Goal: Task Accomplishment & Management: Use online tool/utility

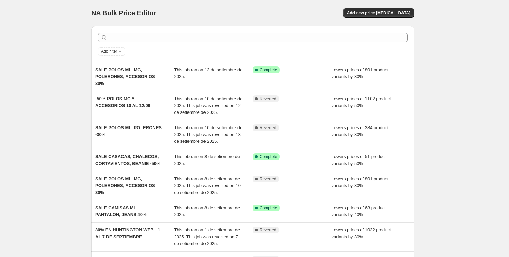
click at [60, 123] on div "NA Bulk Price Editor. This page is ready NA Bulk Price Editor Add new price [ME…" at bounding box center [253, 209] width 506 height 419
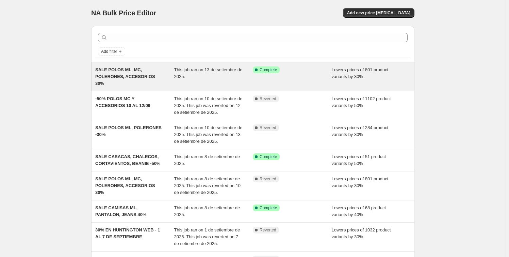
click at [166, 77] on div "SALE POLOS ML, MC, POLERONES, ACCESORIOS 30%" at bounding box center [134, 76] width 79 height 20
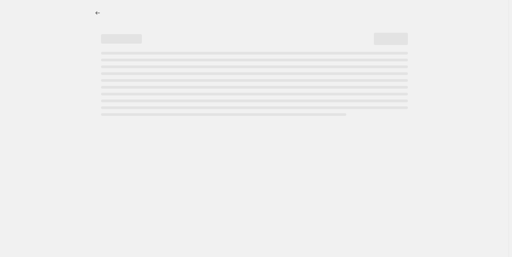
select select "percentage"
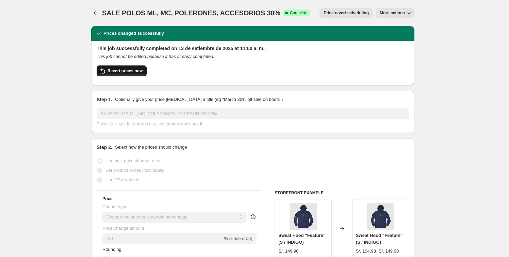
click at [116, 71] on span "Revert prices now" at bounding box center [125, 70] width 35 height 5
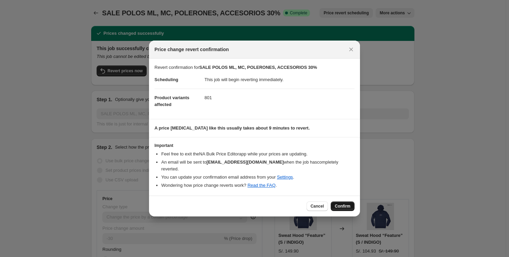
click at [344, 203] on span "Confirm" at bounding box center [343, 205] width 16 height 5
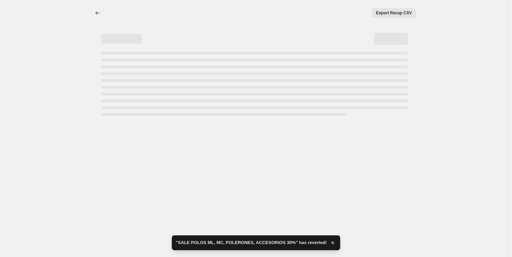
select select "percentage"
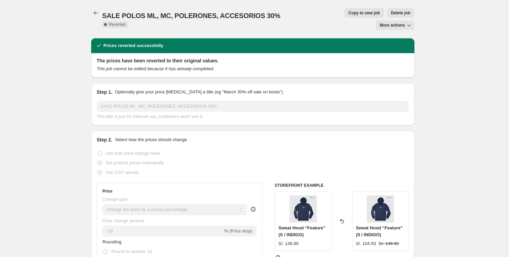
click at [348, 13] on span "Copy to new job" at bounding box center [364, 12] width 32 height 5
select select "percentage"
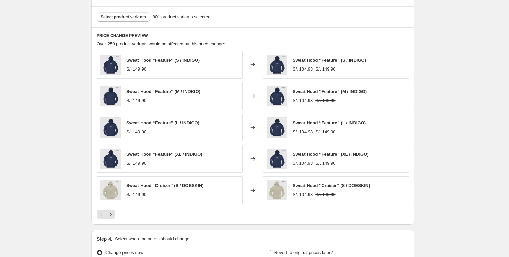
scroll to position [278, 0]
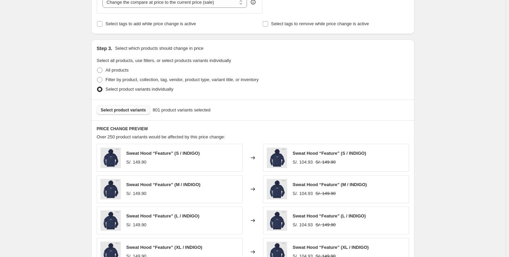
click at [128, 110] on span "Select product variants" at bounding box center [123, 109] width 45 height 5
click at [126, 109] on span "Select product variants" at bounding box center [123, 109] width 45 height 5
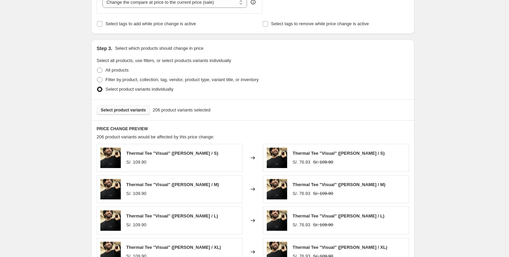
click at [129, 107] on span "Select product variants" at bounding box center [123, 109] width 45 height 5
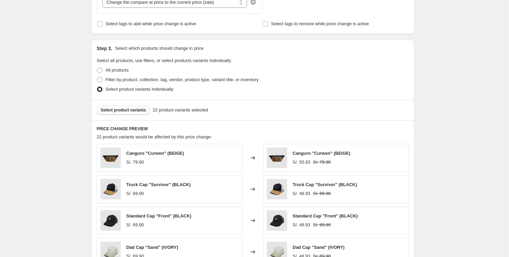
click at [130, 110] on span "Select product variants" at bounding box center [123, 109] width 45 height 5
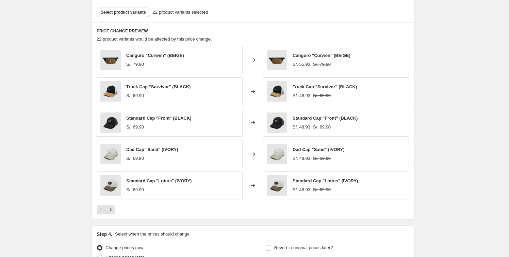
scroll to position [371, 0]
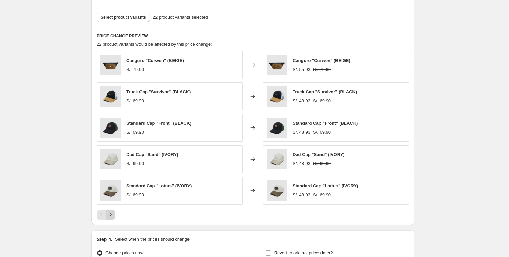
click at [114, 214] on icon "Next" at bounding box center [110, 214] width 7 height 7
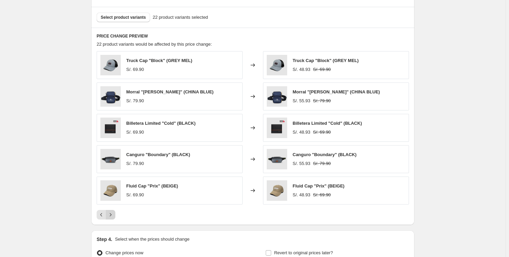
click at [114, 214] on icon "Next" at bounding box center [110, 214] width 7 height 7
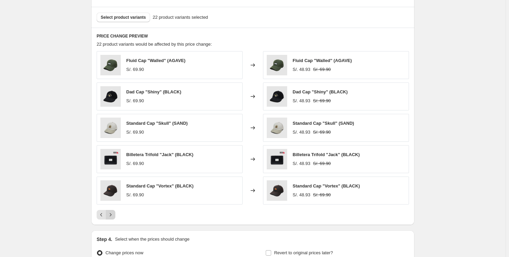
click at [114, 214] on icon "Next" at bounding box center [110, 214] width 7 height 7
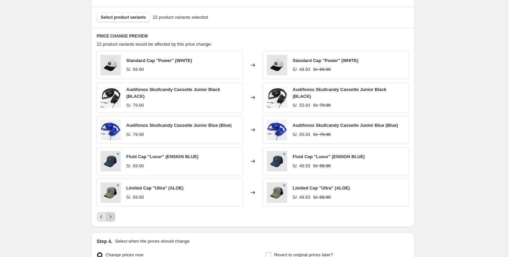
click at [108, 212] on button "Next" at bounding box center [111, 217] width 10 height 10
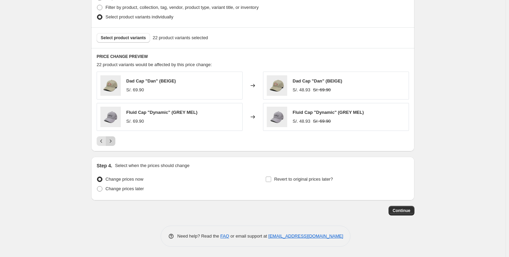
scroll to position [351, 0]
click at [103, 139] on icon "Previous" at bounding box center [101, 140] width 7 height 7
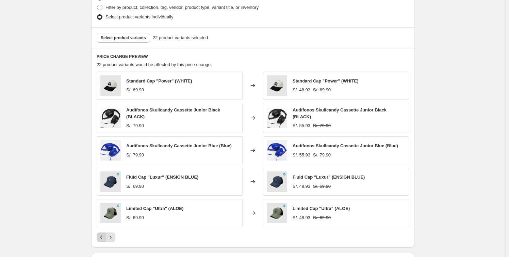
click at [101, 237] on icon "Previous" at bounding box center [101, 236] width 7 height 7
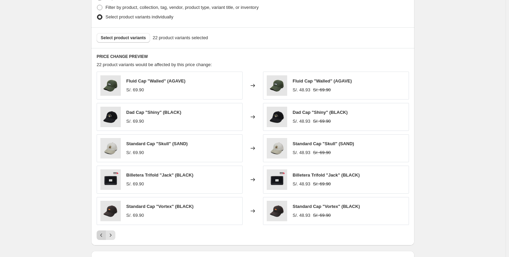
click at [101, 236] on icon "Previous" at bounding box center [101, 234] width 7 height 7
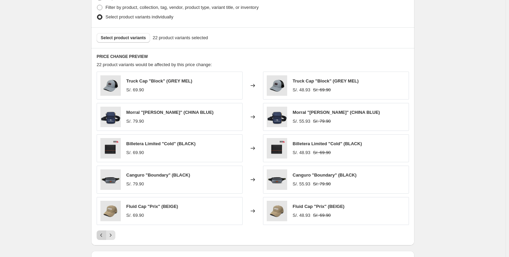
click at [103, 234] on icon "Previous" at bounding box center [101, 234] width 7 height 7
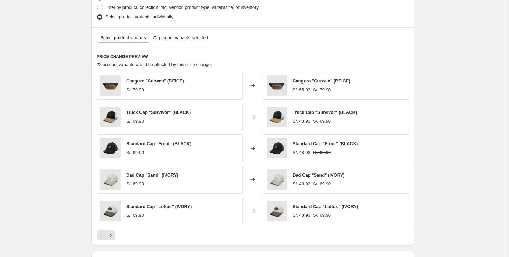
click at [104, 233] on div "Pagination" at bounding box center [102, 235] width 10 height 10
click at [115, 235] on button "Next" at bounding box center [111, 235] width 10 height 10
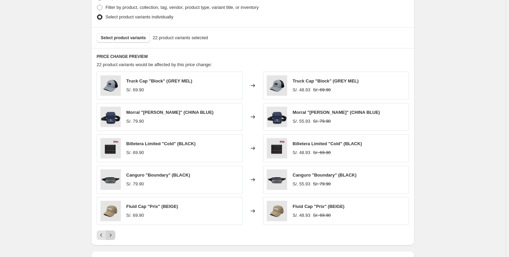
click at [114, 235] on icon "Next" at bounding box center [110, 234] width 7 height 7
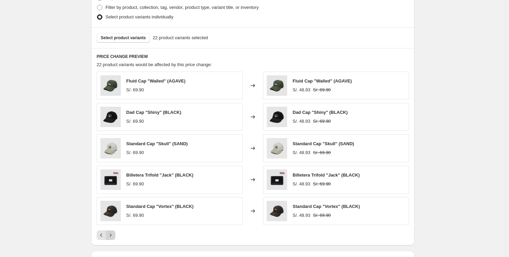
click at [114, 235] on icon "Next" at bounding box center [110, 234] width 7 height 7
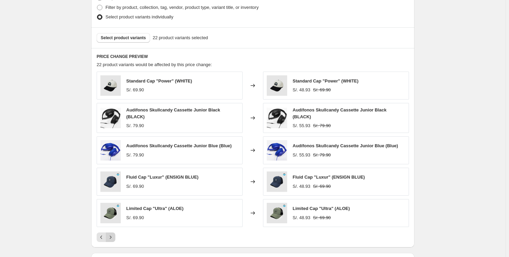
click at [114, 235] on icon "Next" at bounding box center [110, 236] width 7 height 7
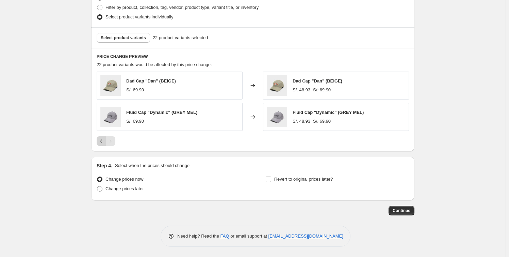
click at [100, 139] on icon "Previous" at bounding box center [101, 140] width 7 height 7
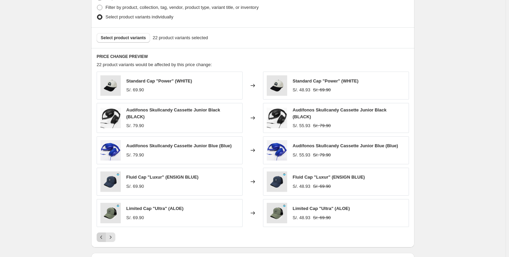
click at [103, 237] on icon "Previous" at bounding box center [101, 236] width 7 height 7
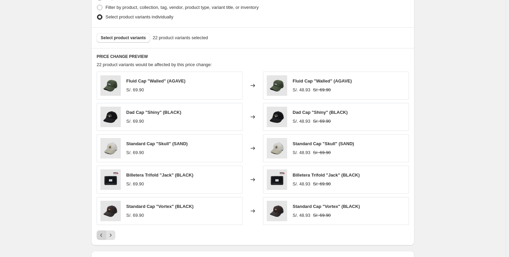
click at [103, 237] on icon "Previous" at bounding box center [101, 234] width 7 height 7
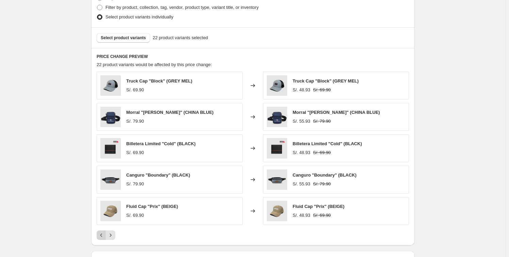
click at [103, 237] on icon "Previous" at bounding box center [101, 234] width 7 height 7
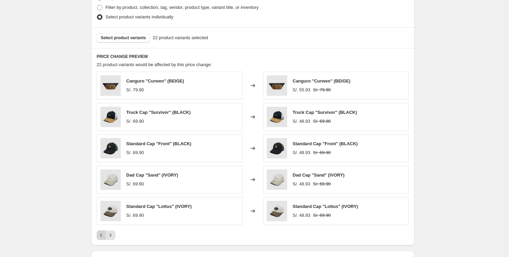
click at [103, 237] on div "Pagination" at bounding box center [102, 235] width 10 height 10
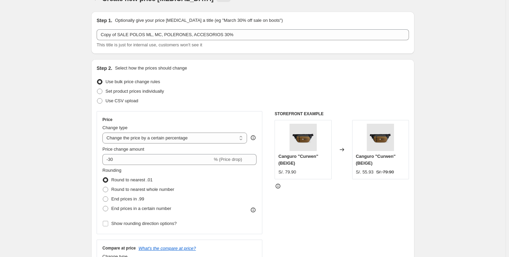
scroll to position [10, 0]
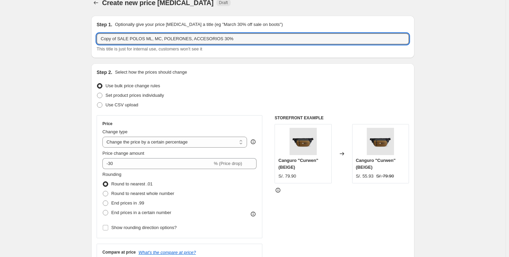
drag, startPoint x: 187, startPoint y: 38, endPoint x: -57, endPoint y: 37, distance: 244.0
click at [0, 37] on html "Home Settings Plans Skip to content Create new price change job. This page is r…" at bounding box center [254, 118] width 509 height 257
click at [156, 36] on input "ACCESORIOS 30%" at bounding box center [253, 38] width 312 height 11
click at [129, 39] on input "ACCESORIOS 30%" at bounding box center [253, 38] width 312 height 11
click at [103, 39] on input "ACCESORIOS -30%" at bounding box center [253, 38] width 312 height 11
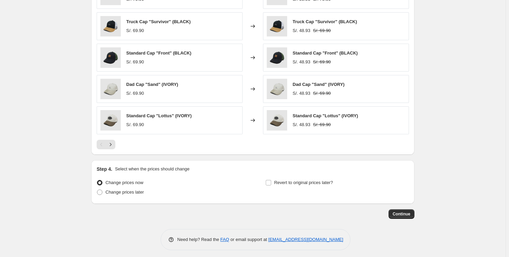
scroll to position [444, 0]
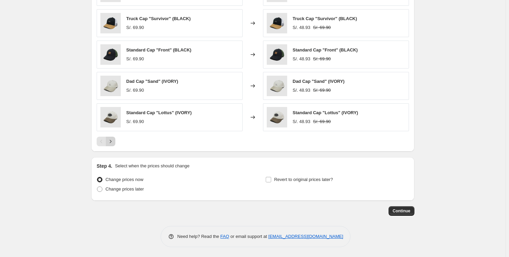
type input "SALE ACCESORIOS -30%"
click at [114, 142] on icon "Next" at bounding box center [110, 141] width 7 height 7
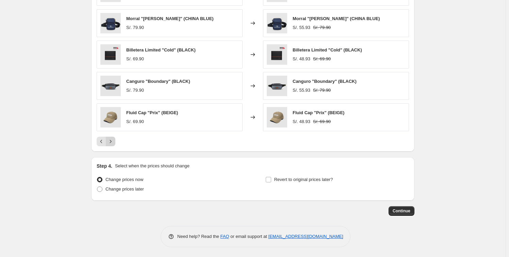
click at [114, 142] on icon "Next" at bounding box center [110, 141] width 7 height 7
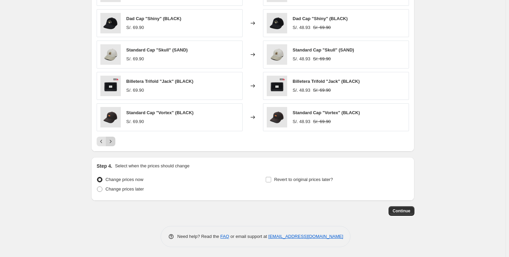
click at [114, 142] on icon "Next" at bounding box center [110, 141] width 7 height 7
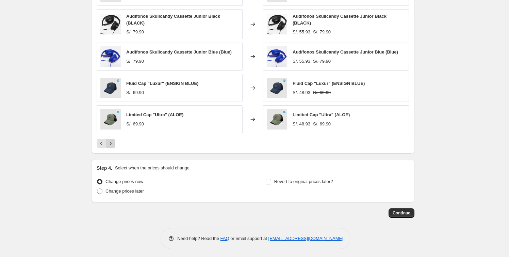
click at [112, 142] on icon "Next" at bounding box center [110, 143] width 7 height 7
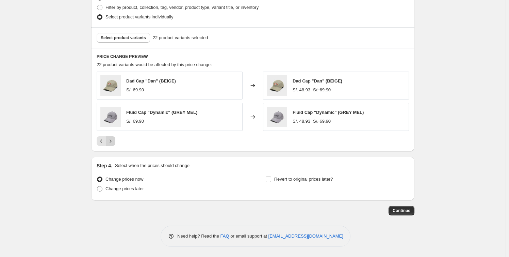
scroll to position [351, 0]
click at [112, 142] on div "Pagination" at bounding box center [111, 141] width 10 height 10
click at [102, 142] on icon "Previous" at bounding box center [101, 140] width 7 height 7
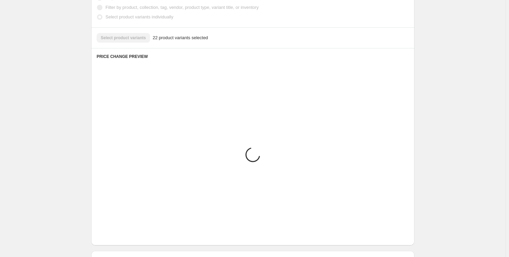
click at [102, 142] on img at bounding box center [110, 148] width 20 height 20
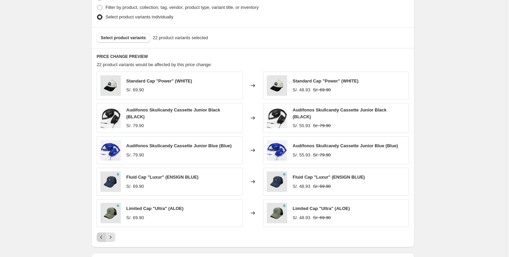
click at [102, 233] on icon "Previous" at bounding box center [101, 236] width 7 height 7
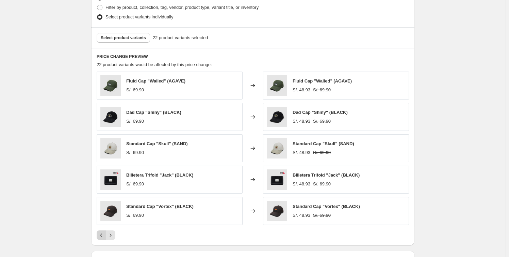
click at [105, 234] on icon "Previous" at bounding box center [101, 234] width 7 height 7
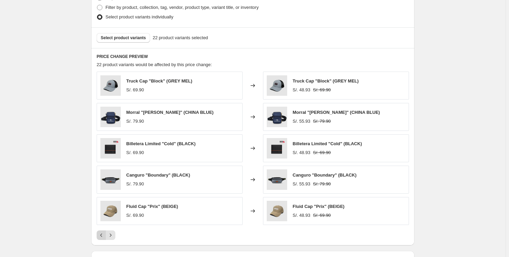
click at [104, 236] on icon "Previous" at bounding box center [101, 234] width 7 height 7
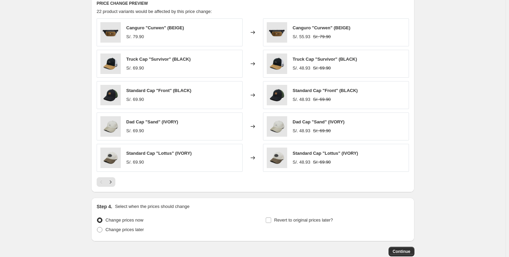
scroll to position [444, 0]
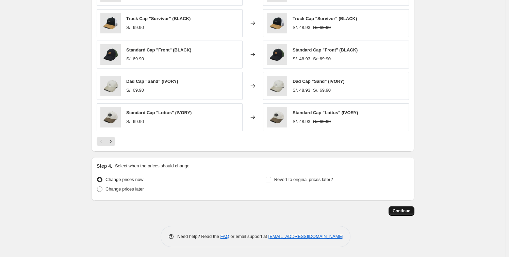
click at [409, 207] on button "Continue" at bounding box center [402, 211] width 26 height 10
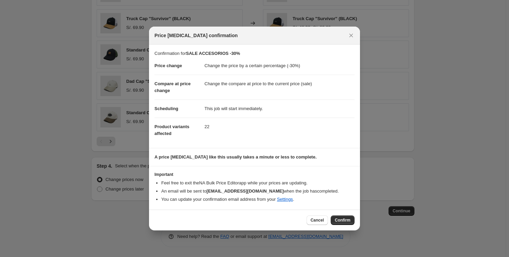
click at [340, 214] on div "Cancel Confirm" at bounding box center [254, 219] width 211 height 21
click at [344, 219] on span "Confirm" at bounding box center [343, 219] width 16 height 5
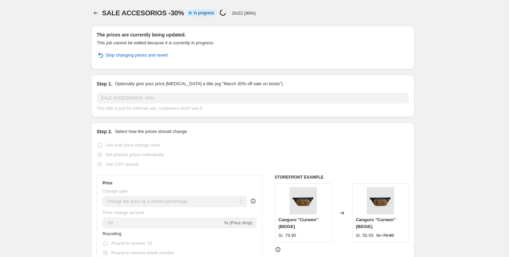
select select "percentage"
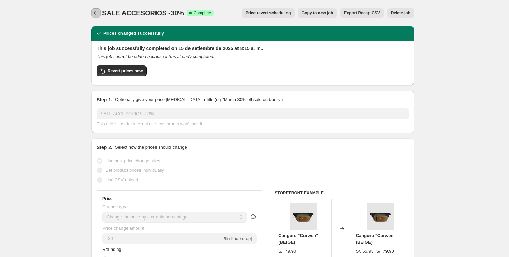
click at [99, 12] on icon "Price change jobs" at bounding box center [96, 13] width 7 height 7
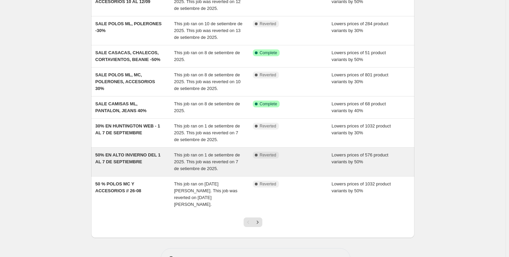
scroll to position [141, 0]
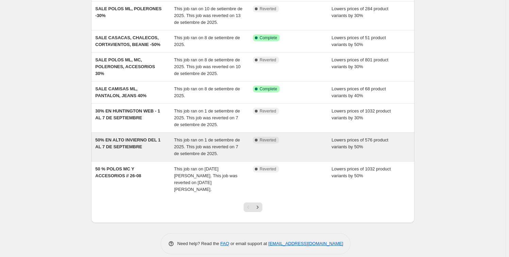
click at [158, 149] on div "50% EN ALTO INVIERNO DEL 1 AL 7 DE SEPTIEMBRE" at bounding box center [134, 146] width 79 height 20
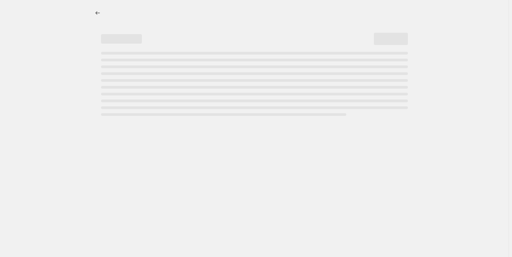
select select "percentage"
select select "collection"
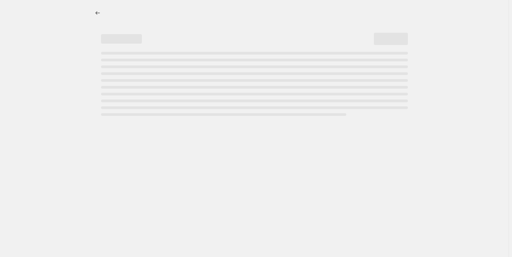
select select "collection"
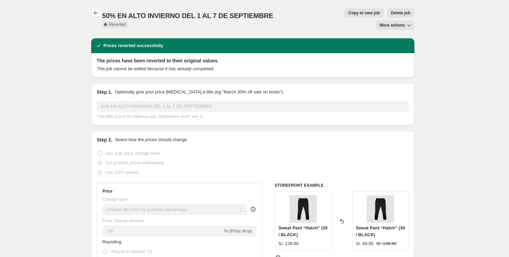
click at [96, 12] on icon "Price change jobs" at bounding box center [96, 13] width 7 height 7
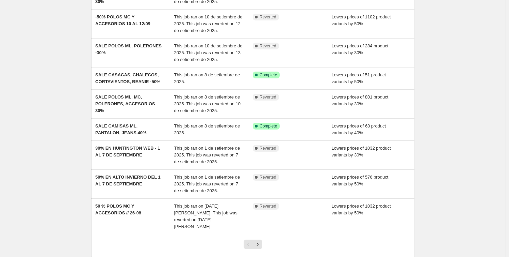
scroll to position [141, 0]
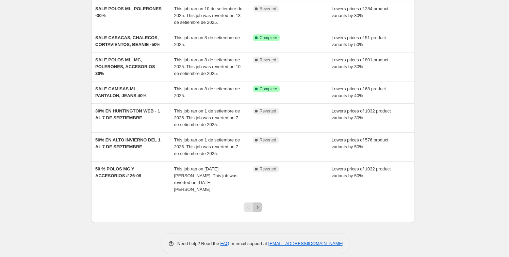
click at [262, 202] on button "Next" at bounding box center [258, 207] width 10 height 10
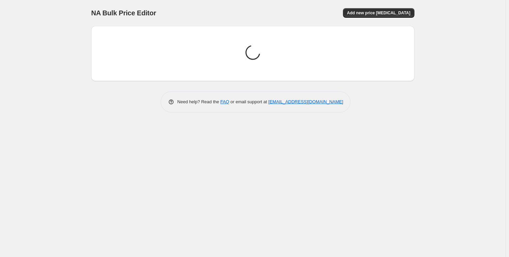
scroll to position [0, 0]
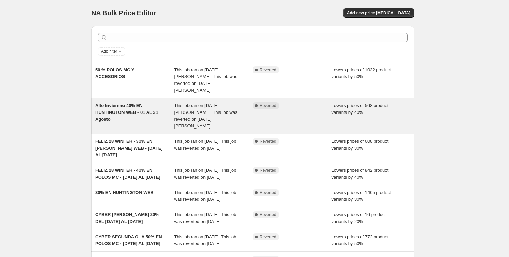
click at [154, 105] on span "Alto Inviernno 40% EN HUNTINGTON WEB - 01 AL 31 Agosto" at bounding box center [126, 112] width 63 height 19
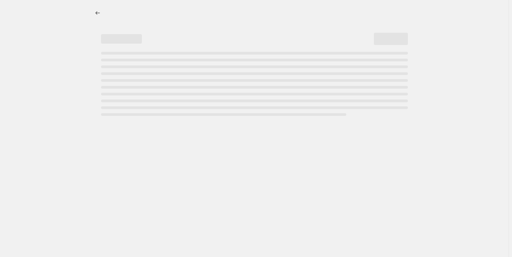
select select "percentage"
select select "collection"
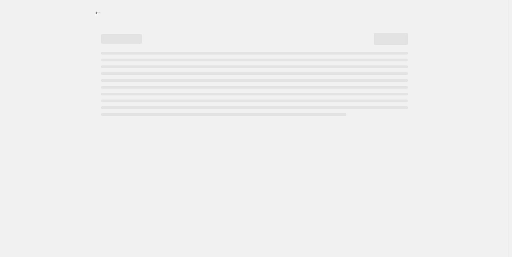
select select "collection"
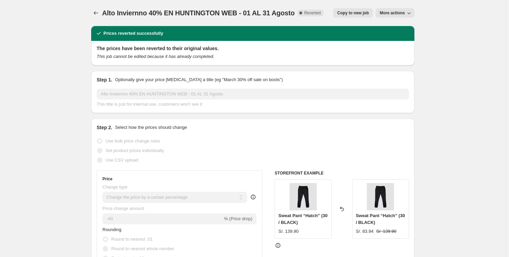
click at [357, 15] on span "Copy to new job" at bounding box center [353, 12] width 32 height 5
select select "percentage"
select select "collection"
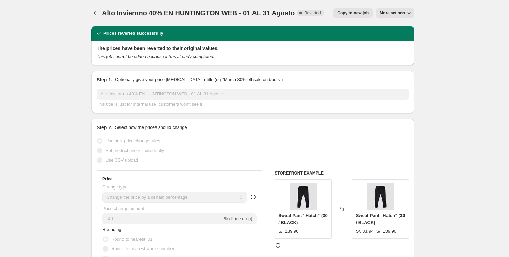
select select "collection"
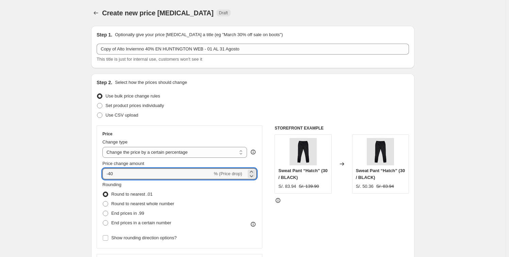
drag, startPoint x: 119, startPoint y: 171, endPoint x: 15, endPoint y: 154, distance: 105.5
type input "-50"
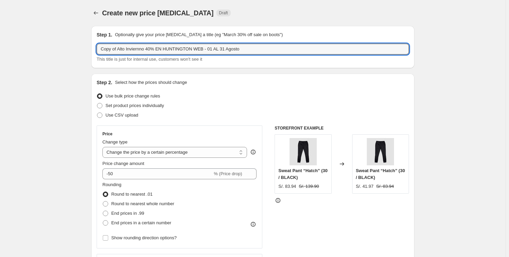
drag, startPoint x: 150, startPoint y: 47, endPoint x: -82, endPoint y: 0, distance: 236.5
click at [0, 0] on html "Home Settings Plans Skip to content Create new price change job. This page is r…" at bounding box center [254, 128] width 509 height 257
click at [147, 42] on div "Step 1. Optionally give your price change job a title (eg "March 30% off sale o…" at bounding box center [253, 46] width 312 height 31
drag, startPoint x: 119, startPoint y: 49, endPoint x: -23, endPoint y: 34, distance: 142.7
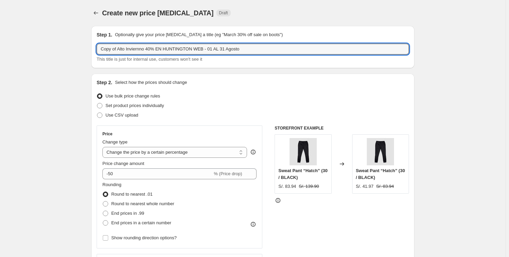
click at [0, 34] on html "Home Settings Plans Skip to content Create new price change job. This page is r…" at bounding box center [254, 128] width 509 height 257
drag, startPoint x: 131, startPoint y: 47, endPoint x: 168, endPoint y: 47, distance: 36.8
click at [145, 48] on input "Alto Inviernno 40% EN HUNTINGTON WEB - 01 AL 31 Agosto" at bounding box center [253, 49] width 312 height 11
drag, startPoint x: 189, startPoint y: 49, endPoint x: 320, endPoint y: 49, distance: 130.7
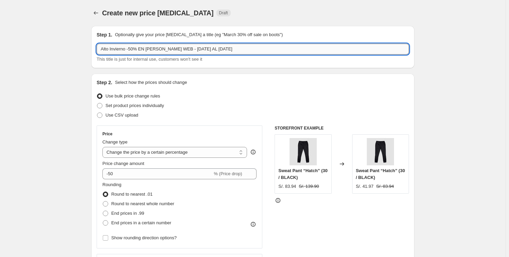
click at [320, 49] on input "Alto Invierno -50% EN HUNTINGTON WEB - 01 AL 31 Agosto" at bounding box center [253, 49] width 312 height 11
drag, startPoint x: 185, startPoint y: 49, endPoint x: 140, endPoint y: 47, distance: 45.6
click at [140, 47] on input "Alto Invierno -50% EN HUNTINGTON WEB - 15 al 21 de Setiembre" at bounding box center [253, 49] width 312 height 11
drag, startPoint x: 102, startPoint y: 48, endPoint x: 173, endPoint y: 44, distance: 71.2
click at [102, 48] on input "Alto Invierno - 15 al 21 de Setiembre" at bounding box center [253, 49] width 312 height 11
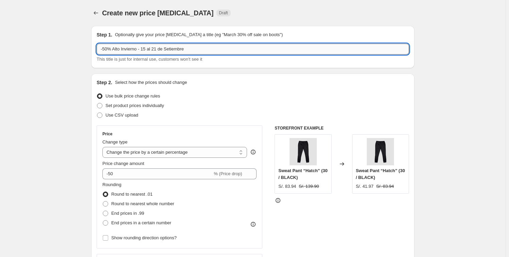
click at [139, 48] on input "-50% Alto Invierno - 15 al 21 de Setiembre" at bounding box center [253, 49] width 312 height 11
click at [212, 52] on input "-50% Alto Invierno y Polos MC - 15 al 21 de Setiembre" at bounding box center [253, 49] width 312 height 11
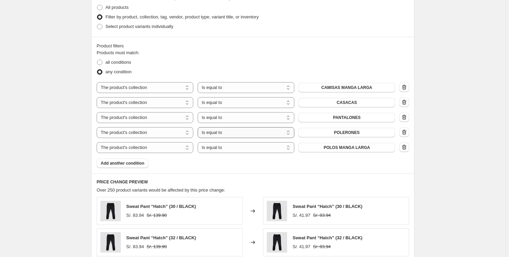
scroll to position [371, 0]
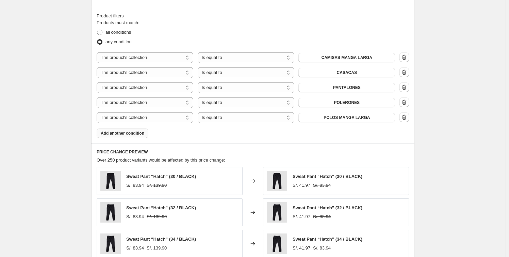
type input "-50% Alto Invierno y Polos MC - 15 al 21 de Setiembre"
click at [135, 133] on span "Add another condition" at bounding box center [123, 132] width 44 height 5
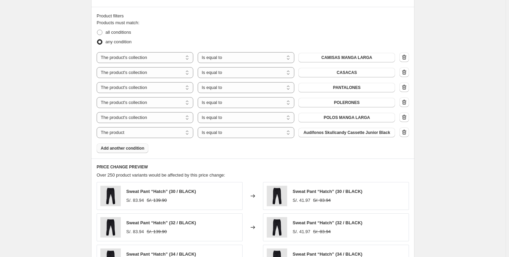
click at [128, 148] on span "Add another condition" at bounding box center [123, 147] width 44 height 5
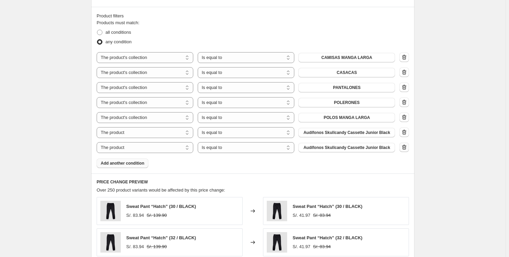
click at [404, 146] on icon "button" at bounding box center [404, 147] width 1 height 2
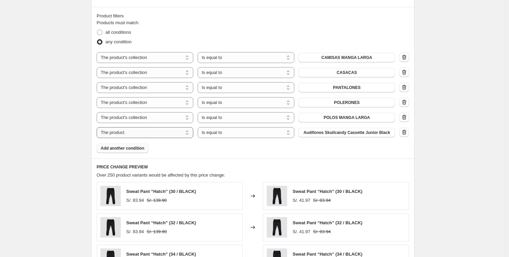
click at [169, 130] on select "The product The product's collection The product's tag The product's vendor The…" at bounding box center [145, 132] width 97 height 11
select select "collection"
click at [364, 132] on span "CAMISAS MANGA LARGA" at bounding box center [346, 132] width 51 height 5
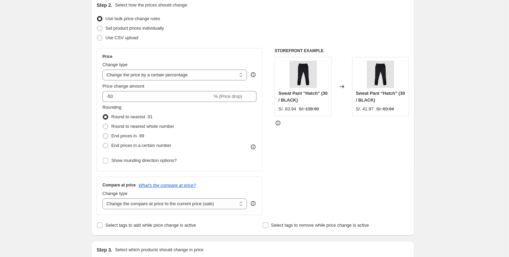
scroll to position [62, 0]
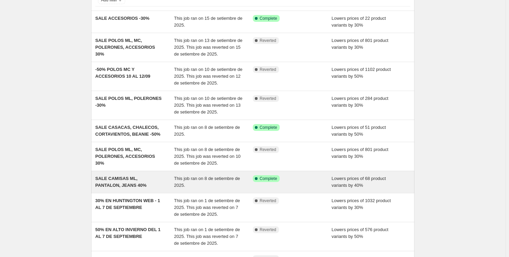
scroll to position [62, 0]
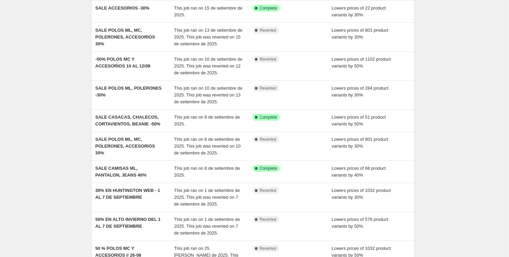
click at [70, 153] on div "NA Bulk Price Editor. This page is ready NA Bulk Price Editor Add new price cha…" at bounding box center [253, 140] width 506 height 405
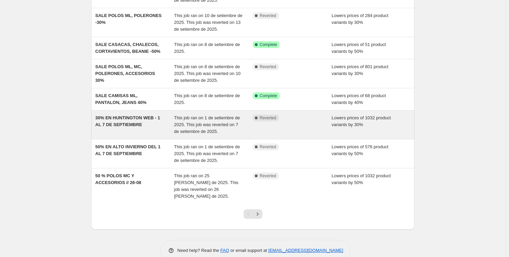
scroll to position [141, 0]
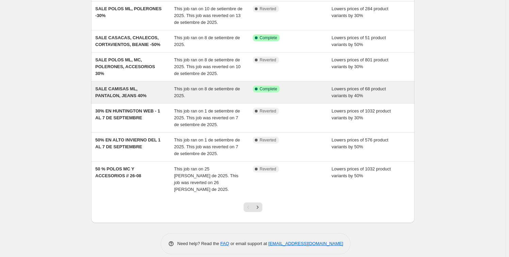
click at [151, 92] on div "SALE CAMISAS ML, PANTALON, JEANS 40%" at bounding box center [134, 92] width 79 height 14
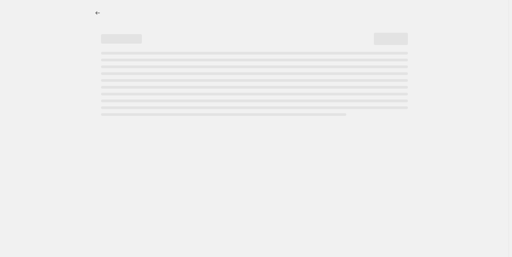
select select "percentage"
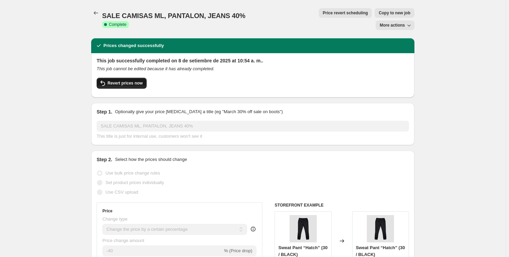
click at [123, 78] on button "Revert prices now" at bounding box center [122, 83] width 50 height 11
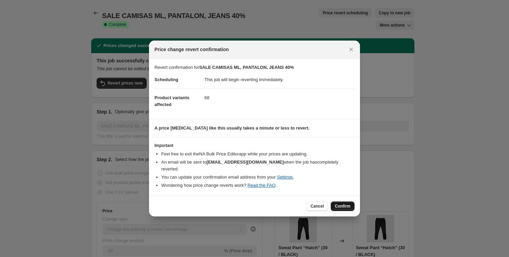
click at [343, 203] on span "Confirm" at bounding box center [343, 205] width 16 height 5
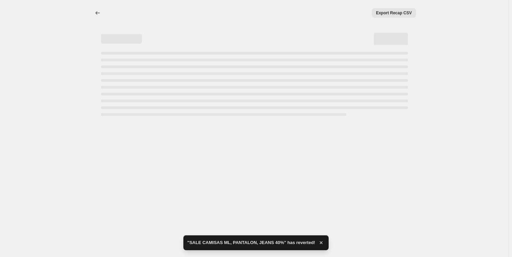
select select "percentage"
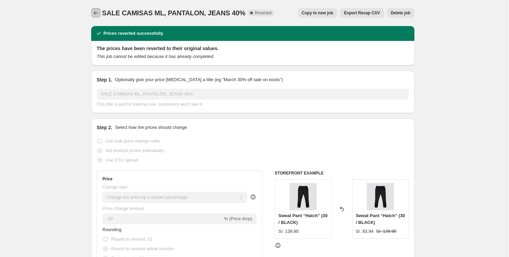
click at [98, 13] on icon "Price change jobs" at bounding box center [96, 13] width 7 height 7
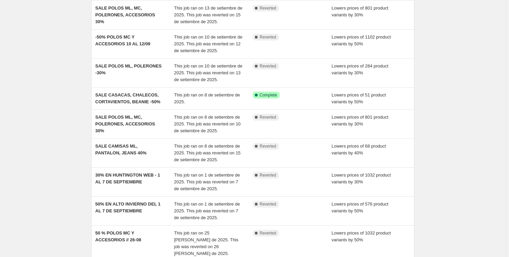
scroll to position [148, 0]
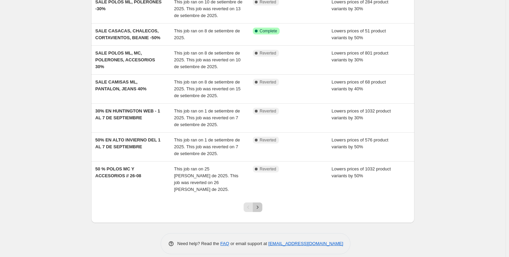
click at [255, 202] on button "Next" at bounding box center [258, 207] width 10 height 10
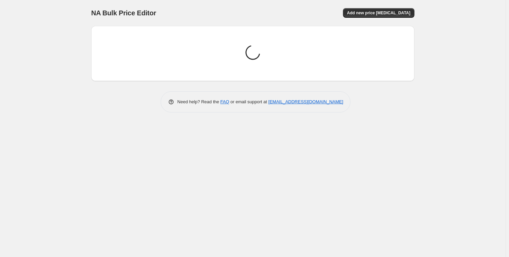
scroll to position [0, 0]
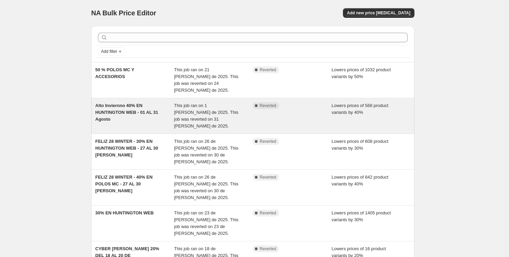
click at [144, 107] on span "Alto Inviernno 40% EN HUNTINGTON WEB - 01 AL 31 Agosto" at bounding box center [126, 112] width 63 height 19
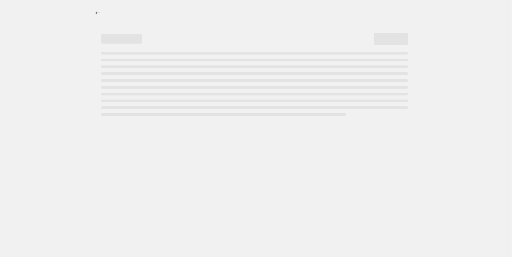
select select "percentage"
select select "collection"
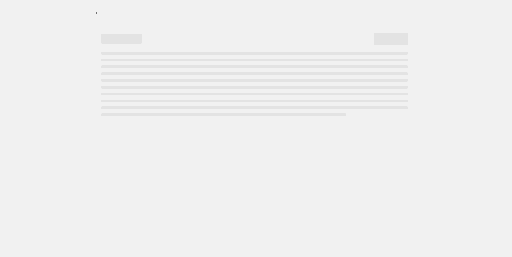
select select "collection"
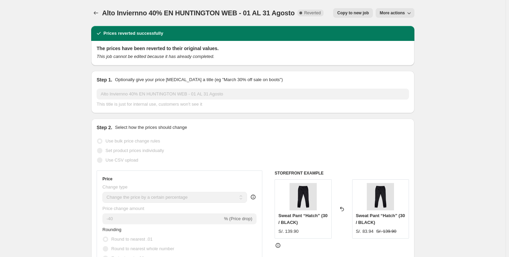
click at [353, 10] on button "Copy to new job" at bounding box center [353, 13] width 40 height 10
select select "percentage"
select select "collection"
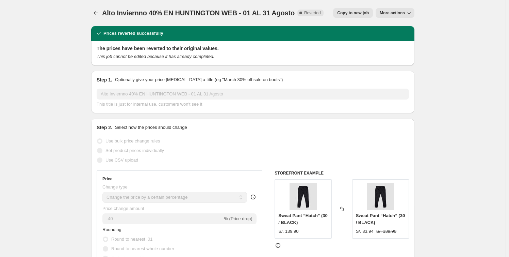
select select "collection"
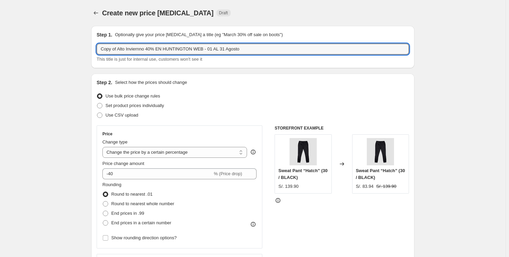
drag, startPoint x: 150, startPoint y: 48, endPoint x: -77, endPoint y: 50, distance: 226.7
click at [0, 50] on html "Home Settings Plans Skip to content Create new price change job. This page is r…" at bounding box center [254, 128] width 509 height 257
click at [117, 49] on input "Copy of Alto Inviernno 40% EN HUNTINGTON WEB - 01 AL 31 Agosto" at bounding box center [253, 49] width 312 height 11
drag, startPoint x: 118, startPoint y: 49, endPoint x: -35, endPoint y: 38, distance: 153.5
click at [0, 38] on html "Home Settings Plans Skip to content Create new price change job. This page is r…" at bounding box center [254, 128] width 509 height 257
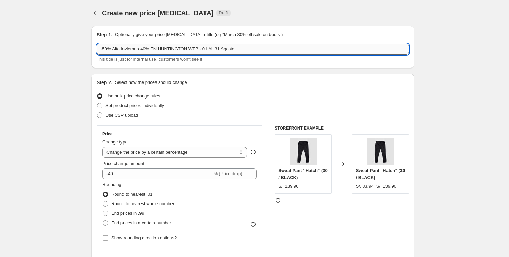
click at [136, 48] on input "-50% Alto Inviernno 40% EN HUNTINGTON WEB - 01 AL 31 Agosto" at bounding box center [253, 49] width 312 height 11
click at [132, 47] on input "-50% Alto Inviernno 40% EN HUNTINGTON WEB - 01 AL 31 Agosto" at bounding box center [253, 49] width 312 height 11
drag, startPoint x: 139, startPoint y: 48, endPoint x: 195, endPoint y: 48, distance: 55.8
click at [195, 48] on input "-50% Alto Invierno 40% EN HUNTINGTON WEB - 01 AL 31 Agosto" at bounding box center [253, 49] width 312 height 11
click at [170, 48] on input "-50% Alto Invierno y Polos MC- 01 AL 31 Agosto" at bounding box center [253, 49] width 312 height 11
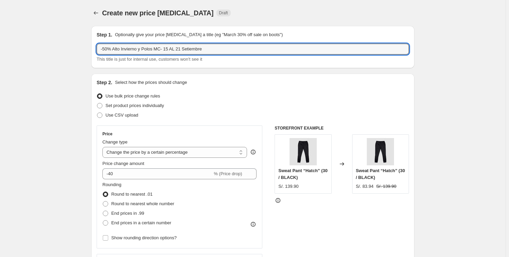
type input "-50% Alto Invierno y Polos MC- 15 AL 21 Setiembre"
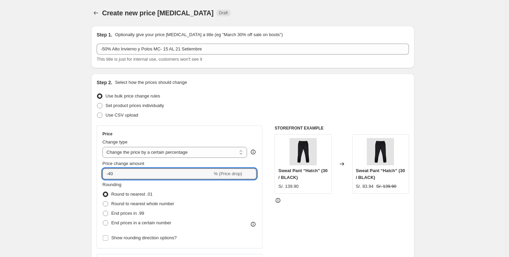
drag, startPoint x: 133, startPoint y: 173, endPoint x: -63, endPoint y: 152, distance: 196.7
click at [0, 152] on html "Home Settings Plans Skip to content Create new price change job. This page is r…" at bounding box center [254, 128] width 509 height 257
type input "-50"
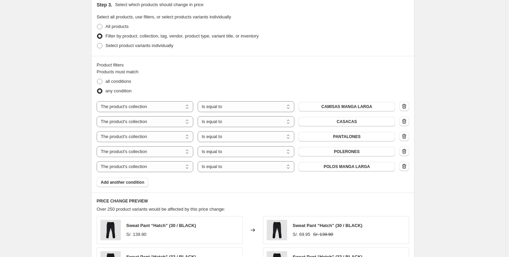
scroll to position [340, 0]
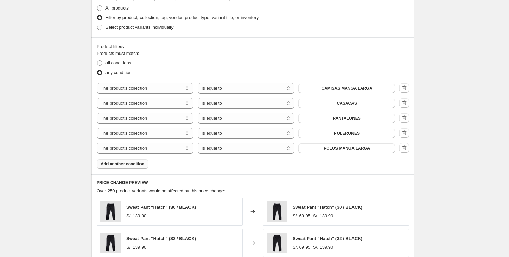
click at [140, 167] on button "Add another condition" at bounding box center [123, 164] width 52 height 10
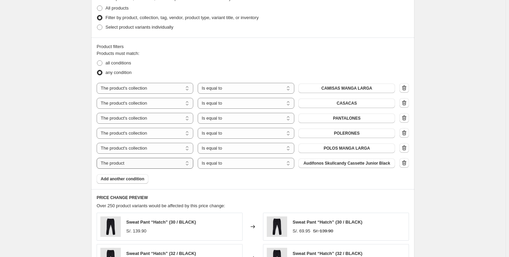
click at [186, 162] on select "The product The product's collection The product's tag The product's vendor The…" at bounding box center [145, 163] width 97 height 11
select select "collection"
click at [358, 164] on span "CAMISAS MANGA LARGA" at bounding box center [346, 162] width 51 height 5
click at [452, 144] on div "Create new price change job. This page is ready Create new price change job Dra…" at bounding box center [253, 76] width 506 height 832
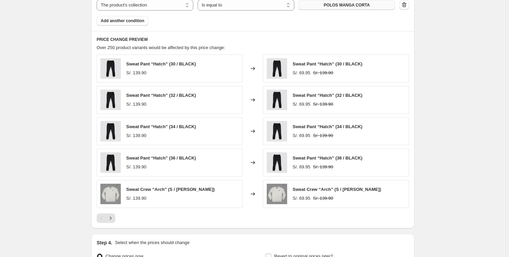
scroll to position [557, 0]
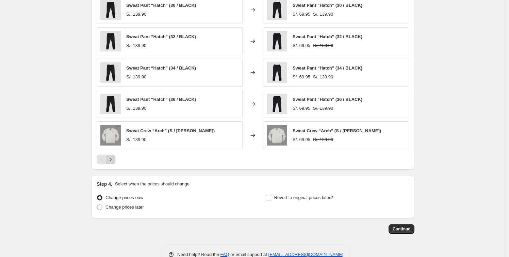
click at [114, 158] on icon "Next" at bounding box center [110, 159] width 7 height 7
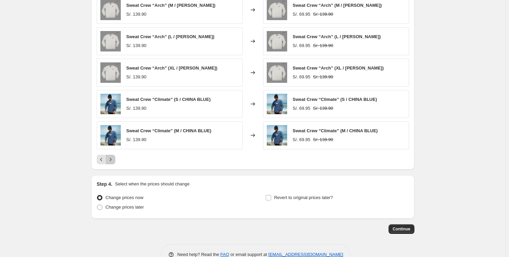
click at [111, 158] on icon "Next" at bounding box center [110, 159] width 7 height 7
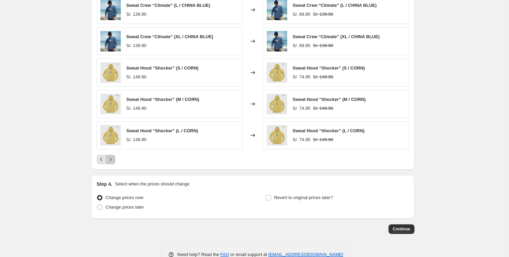
click at [112, 159] on icon "Next" at bounding box center [110, 159] width 7 height 7
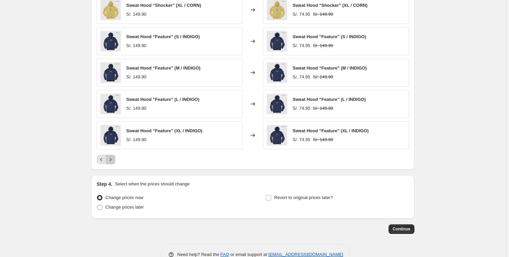
click at [112, 159] on icon "Next" at bounding box center [110, 159] width 7 height 7
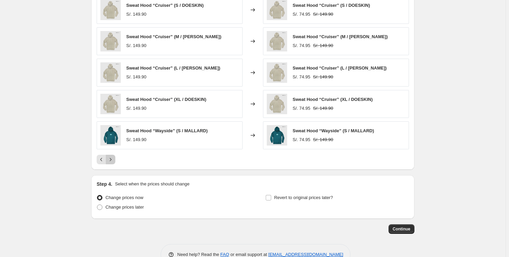
click at [112, 159] on icon "Next" at bounding box center [110, 159] width 7 height 7
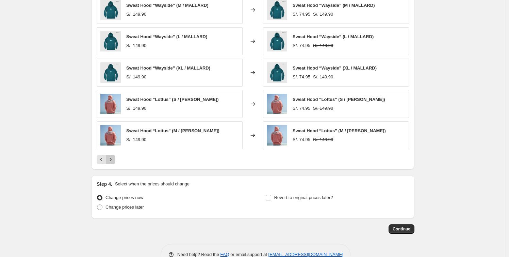
click at [112, 159] on icon "Next" at bounding box center [110, 159] width 7 height 7
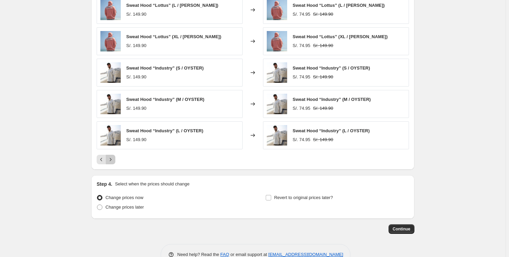
click at [112, 159] on icon "Next" at bounding box center [110, 159] width 7 height 7
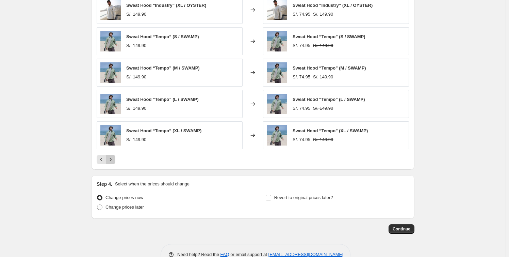
click at [112, 159] on icon "Next" at bounding box center [110, 159] width 7 height 7
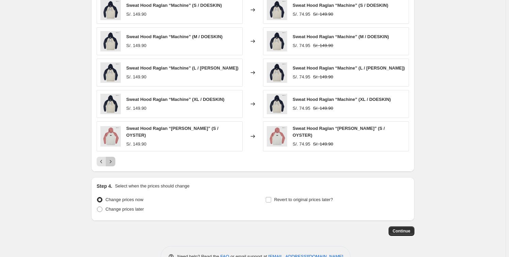
click at [112, 159] on icon "Next" at bounding box center [110, 161] width 7 height 7
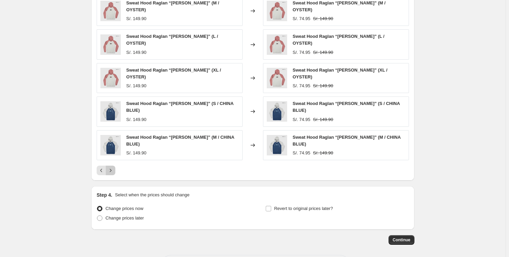
click at [112, 167] on icon "Next" at bounding box center [110, 170] width 7 height 7
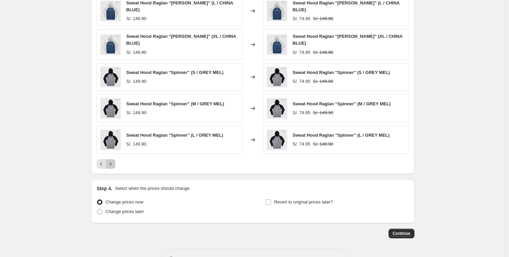
click at [112, 160] on icon "Next" at bounding box center [110, 163] width 7 height 7
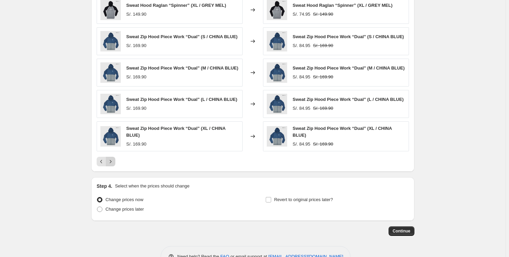
click at [112, 159] on icon "Next" at bounding box center [110, 161] width 7 height 7
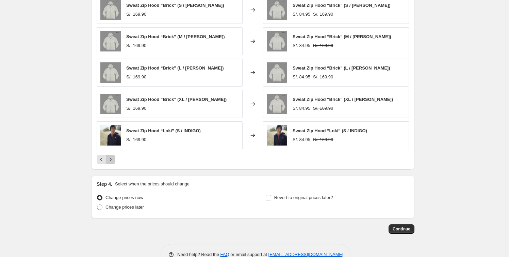
click at [112, 159] on icon "Next" at bounding box center [110, 159] width 7 height 7
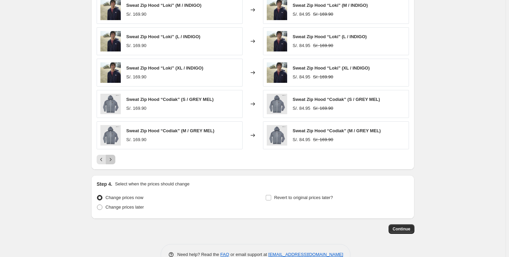
click at [112, 159] on icon "Next" at bounding box center [110, 159] width 7 height 7
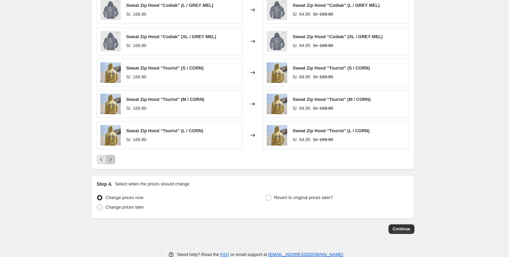
click at [113, 160] on icon "Next" at bounding box center [110, 159] width 7 height 7
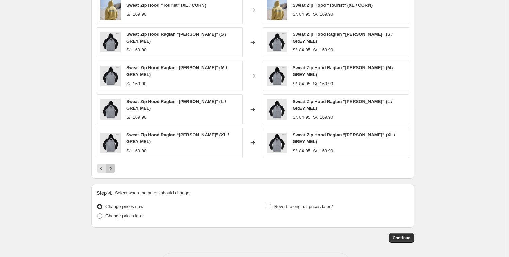
click at [112, 166] on icon "Next" at bounding box center [111, 167] width 2 height 3
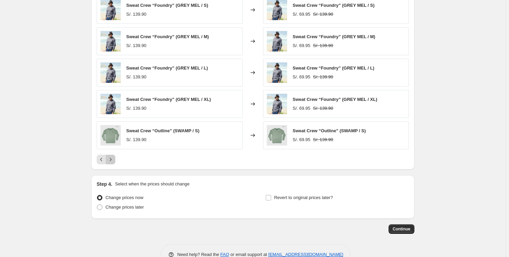
click at [111, 159] on icon "Next" at bounding box center [110, 159] width 7 height 7
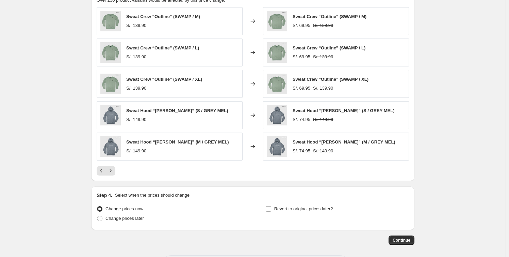
scroll to position [575, 0]
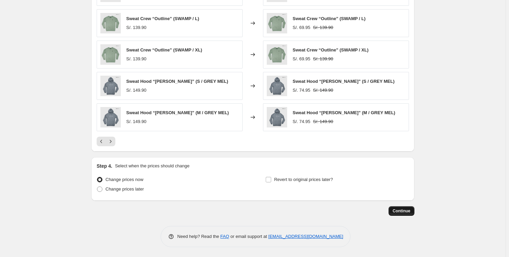
click at [395, 209] on span "Continue" at bounding box center [402, 210] width 18 height 5
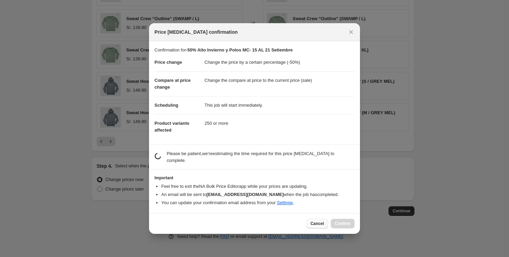
click at [312, 219] on button "Cancel" at bounding box center [317, 223] width 21 height 10
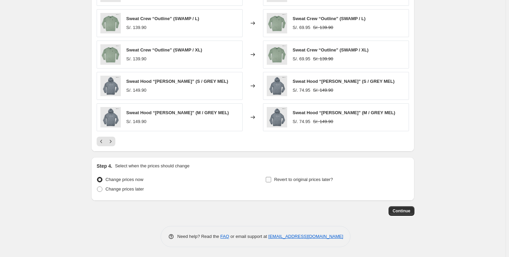
click at [283, 180] on span "Revert to original prices later?" at bounding box center [303, 179] width 59 height 5
click at [271, 180] on input "Revert to original prices later?" at bounding box center [268, 179] width 5 height 5
checkbox input "true"
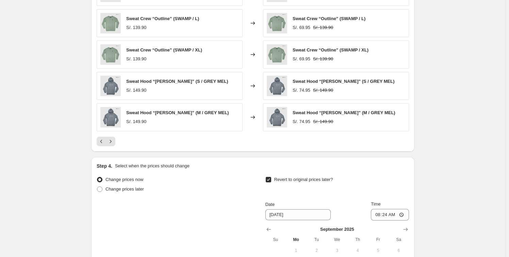
scroll to position [691, 0]
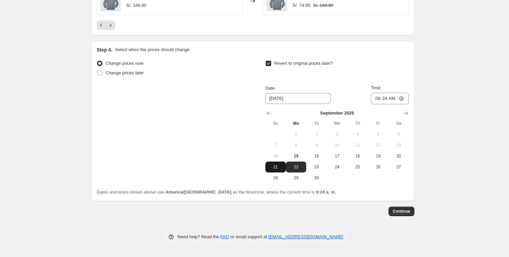
click at [274, 165] on span "21" at bounding box center [275, 166] width 15 height 5
type input "[DATE]"
click at [386, 100] on input "08:24" at bounding box center [390, 99] width 38 height 12
type input "23:59"
drag, startPoint x: 461, startPoint y: 141, endPoint x: 446, endPoint y: 188, distance: 49.3
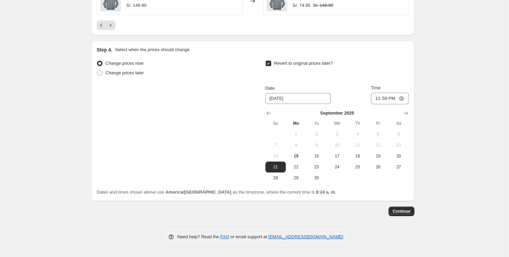
click at [402, 211] on span "Continue" at bounding box center [402, 210] width 18 height 5
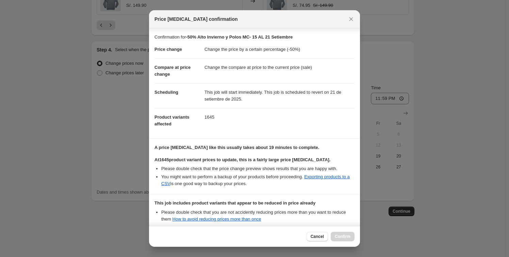
scroll to position [74, 0]
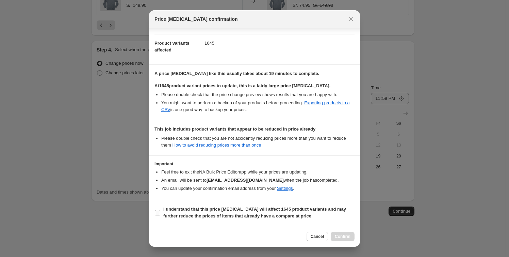
click at [182, 212] on b "I understand that this price change job will affect 1645 product variants and m…" at bounding box center [254, 212] width 183 height 12
click at [160, 212] on input "I understand that this price change job will affect 1645 product variants and m…" at bounding box center [157, 212] width 5 height 5
checkbox input "true"
click at [340, 235] on span "Confirm" at bounding box center [343, 235] width 16 height 5
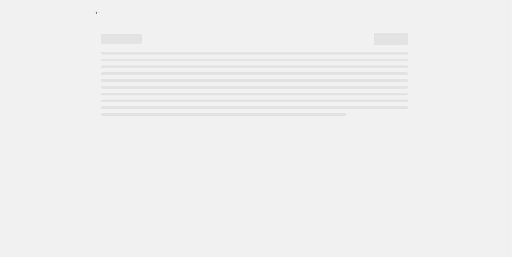
select select "percentage"
select select "collection"
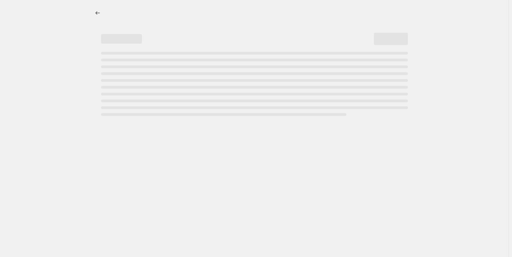
select select "collection"
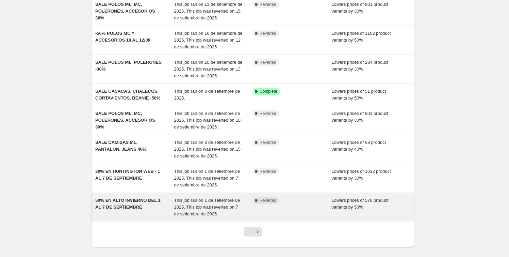
scroll to position [148, 0]
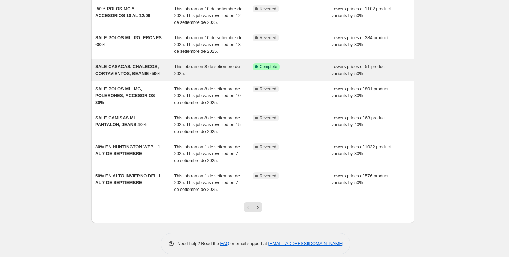
click at [174, 70] on div "SALE CASACAS, CHALECOS, CORTAVIENTOS, BEANIE -50% This job ran on 8 de setiembr…" at bounding box center [252, 70] width 323 height 22
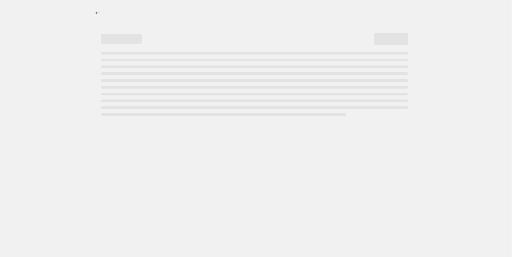
select select "percentage"
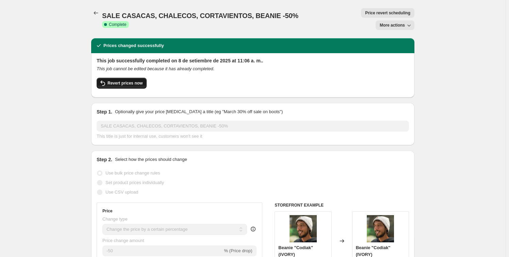
click at [116, 80] on span "Revert prices now" at bounding box center [125, 82] width 35 height 5
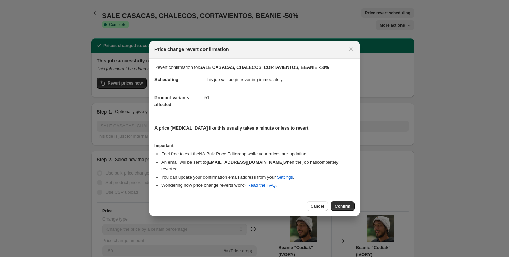
click at [344, 203] on span "Confirm" at bounding box center [343, 205] width 16 height 5
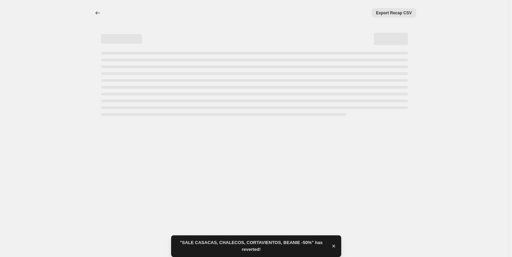
select select "percentage"
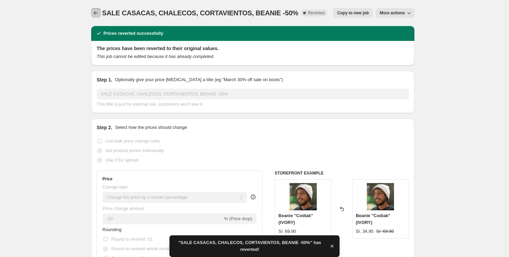
click at [94, 14] on button "Price change jobs" at bounding box center [96, 13] width 10 height 10
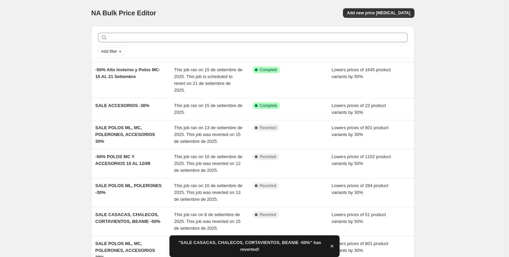
drag, startPoint x: 51, startPoint y: 112, endPoint x: 53, endPoint y: 94, distance: 17.8
click at [51, 112] on div "NA Bulk Price Editor. This page is ready NA Bulk Price Editor Add new price cha…" at bounding box center [253, 209] width 506 height 419
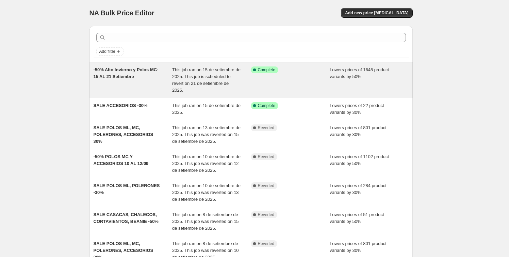
click at [162, 78] on div "-50% Alto Invierno y Polos MC- 15 AL 21 Setiembre" at bounding box center [133, 79] width 79 height 27
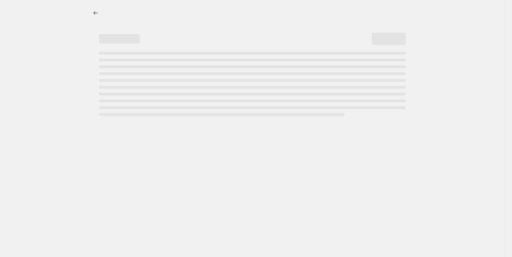
select select "percentage"
select select "collection"
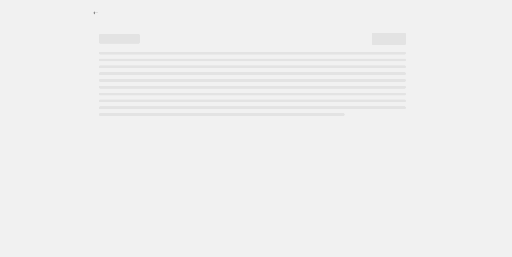
select select "collection"
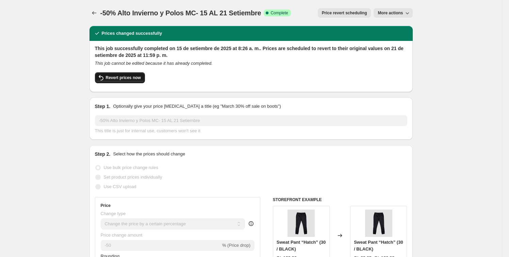
click at [129, 76] on span "Revert prices now" at bounding box center [123, 77] width 35 height 5
checkbox input "false"
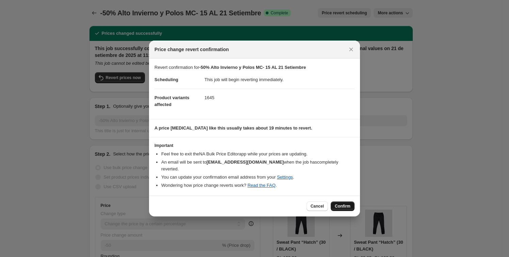
click at [345, 205] on button "Confirm" at bounding box center [343, 206] width 24 height 10
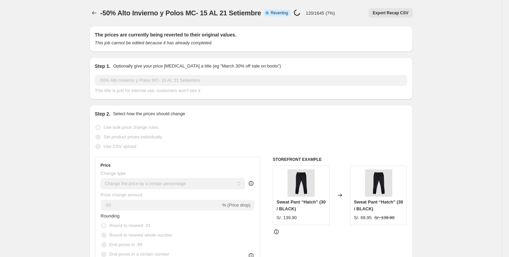
select select "percentage"
select select "collection"
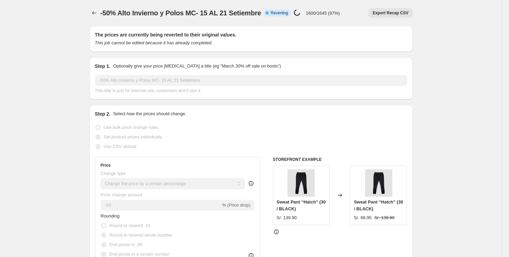
select select "collection"
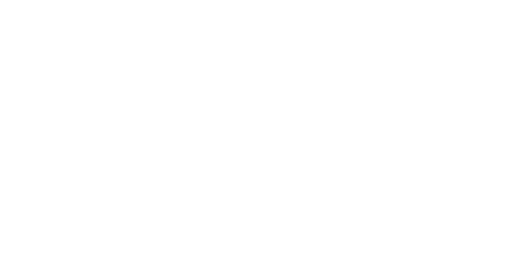
select select "percentage"
select select "collection"
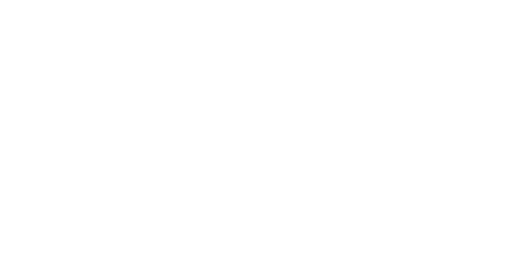
select select "collection"
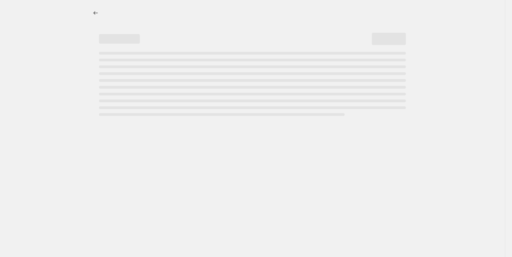
select select "percentage"
select select "collection"
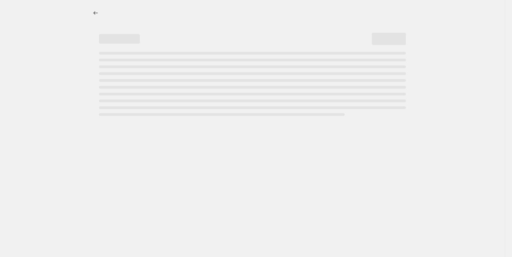
select select "collection"
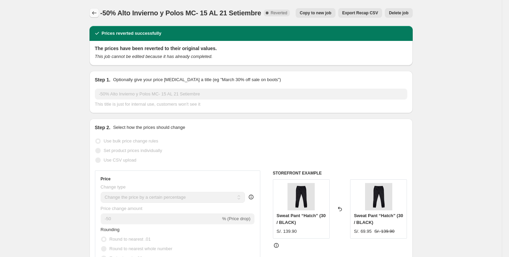
click at [98, 13] on icon "Price change jobs" at bounding box center [94, 13] width 7 height 7
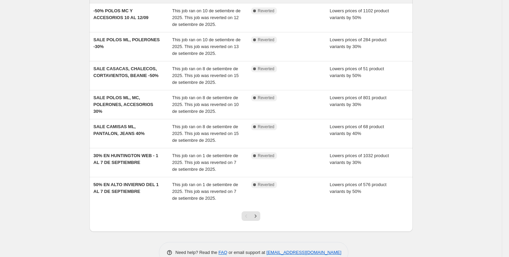
scroll to position [154, 0]
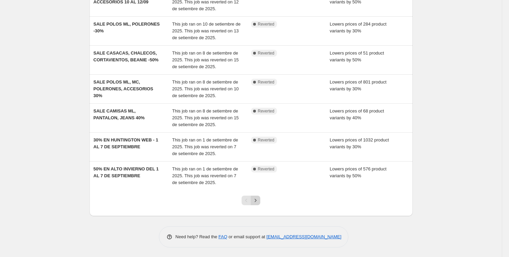
click at [257, 203] on button "Next" at bounding box center [256, 200] width 10 height 10
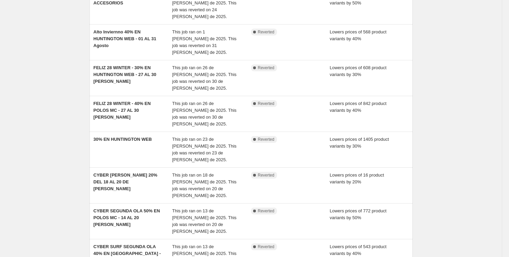
scroll to position [161, 0]
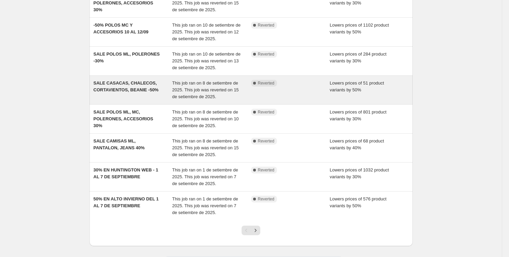
scroll to position [154, 0]
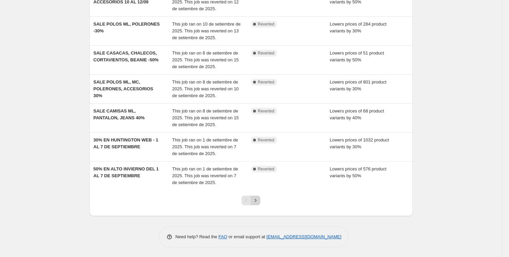
click at [257, 199] on icon "Next" at bounding box center [255, 200] width 7 height 7
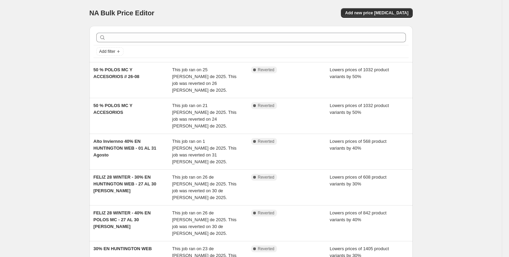
scroll to position [161, 0]
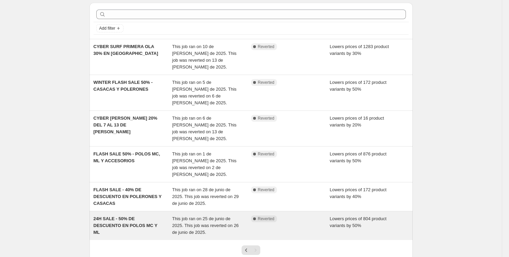
scroll to position [46, 0]
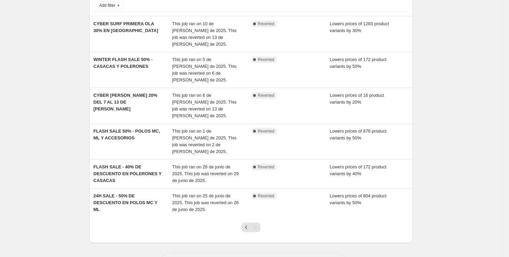
click at [260, 222] on div "Pagination" at bounding box center [256, 227] width 10 height 10
click at [248, 224] on icon "Previous" at bounding box center [246, 227] width 7 height 7
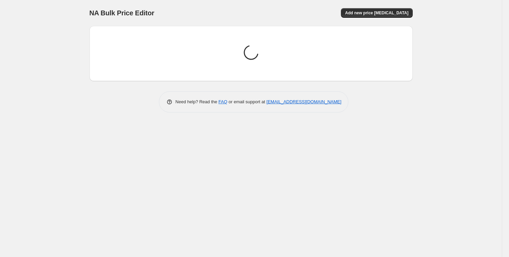
scroll to position [0, 0]
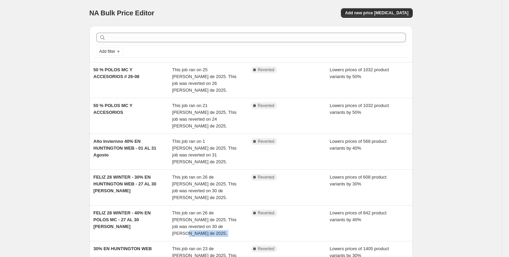
click at [248, 209] on div "This job ran on 26 de julio de 2025. This job was reverted on 30 de julio de 20…" at bounding box center [211, 222] width 79 height 27
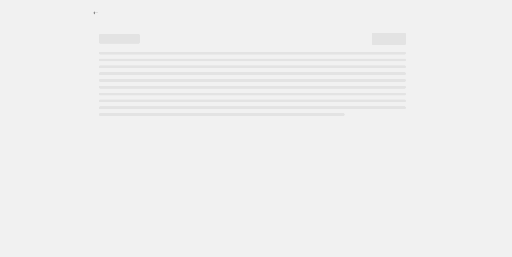
select select "percentage"
select select "collection"
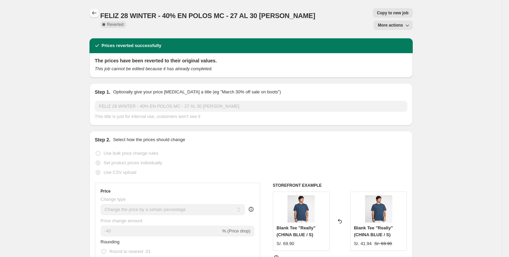
click at [98, 13] on icon "Price change jobs" at bounding box center [94, 13] width 7 height 7
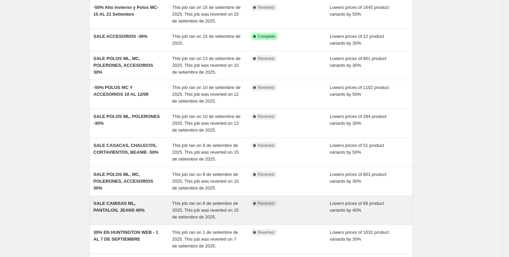
scroll to position [154, 0]
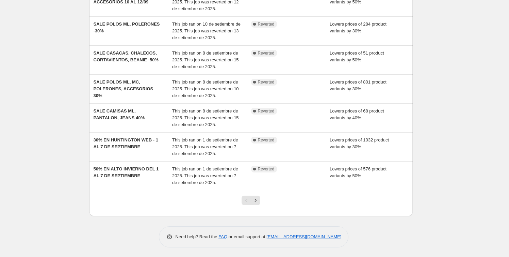
click at [245, 198] on div "Pagination" at bounding box center [247, 200] width 10 height 10
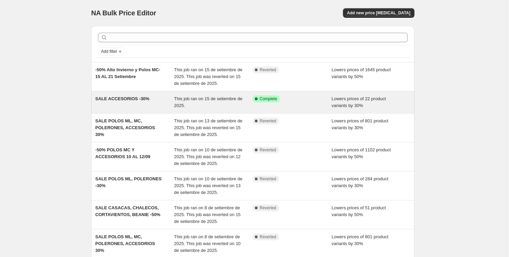
click at [159, 101] on div "SALE ACCESORIOS -30%" at bounding box center [134, 102] width 79 height 14
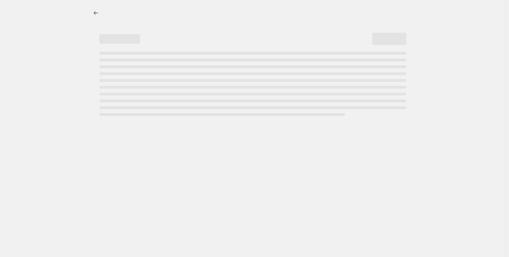
select select "percentage"
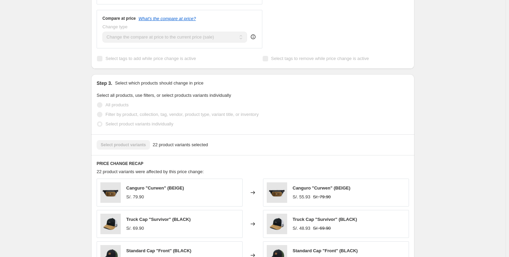
scroll to position [494, 0]
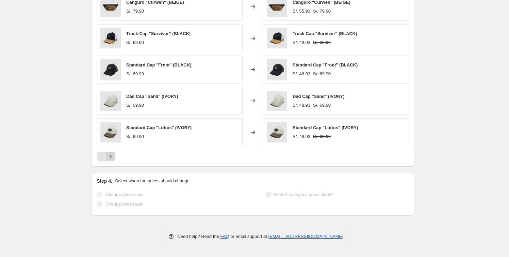
click at [111, 159] on icon "Next" at bounding box center [110, 156] width 7 height 7
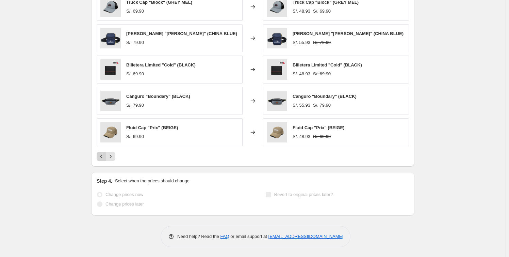
click at [100, 158] on icon "Previous" at bounding box center [101, 156] width 7 height 7
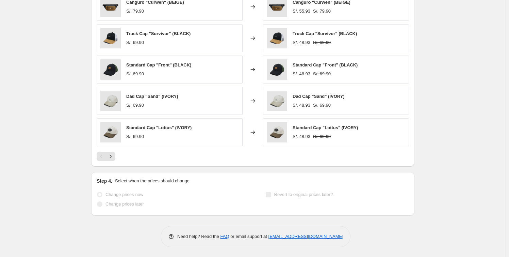
click at [102, 157] on div "Pagination" at bounding box center [102, 156] width 10 height 10
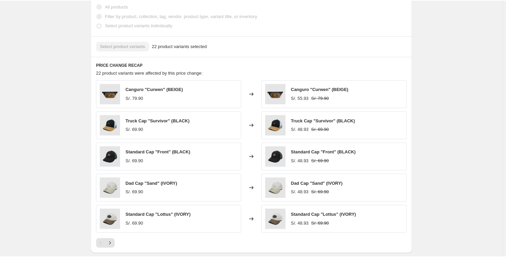
scroll to position [277, 0]
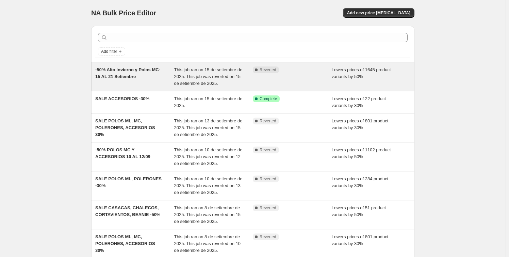
click at [150, 79] on div "-50% Alto Invierno y Polos MC- 15 AL 21 Setiembre" at bounding box center [134, 76] width 79 height 20
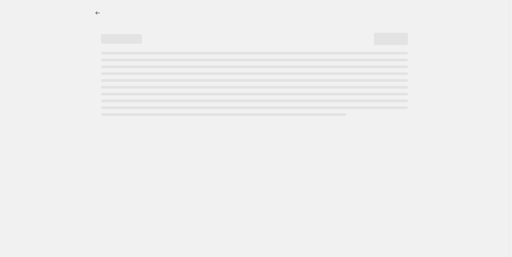
select select "percentage"
select select "collection"
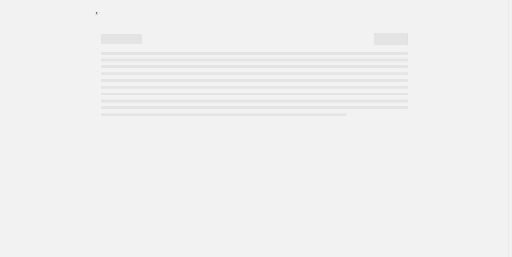
select select "collection"
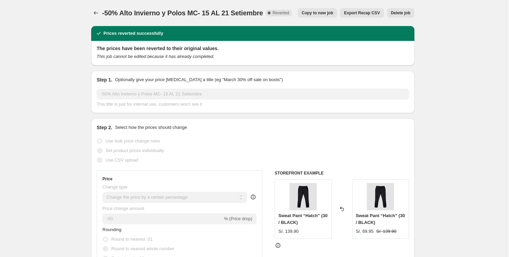
click at [328, 14] on span "Copy to new job" at bounding box center [318, 12] width 32 height 5
select select "percentage"
select select "collection"
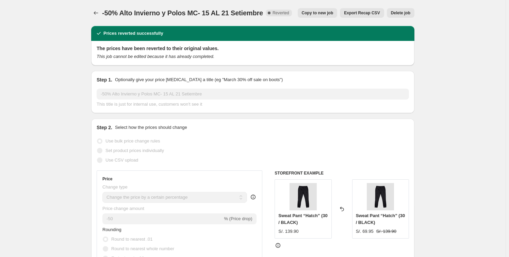
select select "collection"
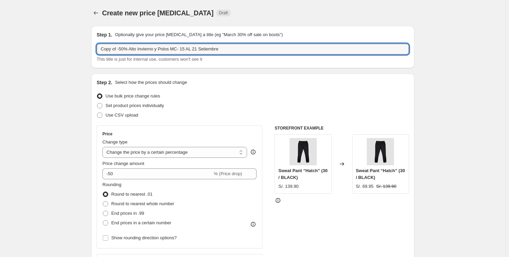
drag, startPoint x: 117, startPoint y: 49, endPoint x: 41, endPoint y: 49, distance: 76.2
type input "-50% Alto Invierno y Polos MC- 15 AL 21 Setiembre"
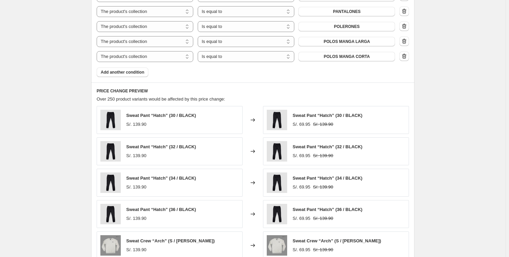
scroll to position [575, 0]
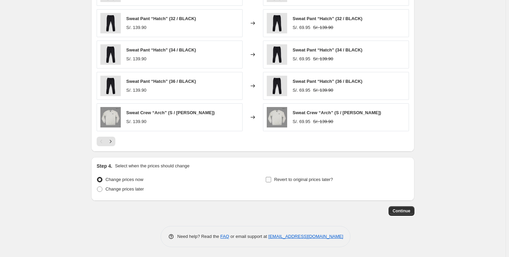
click at [276, 181] on label "Revert to original prices later?" at bounding box center [299, 180] width 68 height 10
click at [276, 179] on span "Revert to original prices later?" at bounding box center [303, 179] width 59 height 5
click at [271, 179] on input "Revert to original prices later?" at bounding box center [268, 179] width 5 height 5
checkbox input "true"
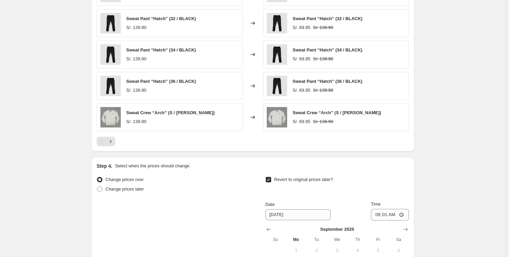
scroll to position [691, 0]
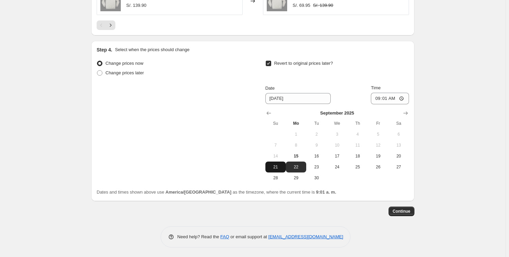
click at [279, 166] on span "21" at bounding box center [275, 166] width 15 height 5
type input "[DATE]"
click at [388, 99] on input "09:01" at bounding box center [390, 99] width 38 height 12
type input "23:59"
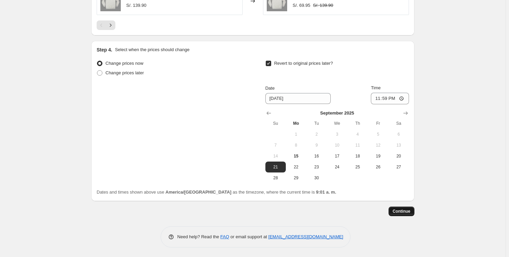
click at [408, 210] on span "Continue" at bounding box center [402, 210] width 18 height 5
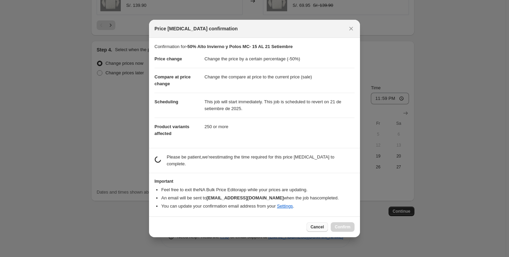
click at [314, 225] on span "Cancel" at bounding box center [317, 226] width 13 height 5
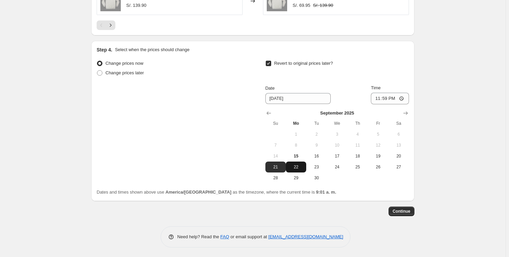
click at [300, 169] on button "22" at bounding box center [296, 166] width 20 height 11
click at [382, 97] on input "23:59" at bounding box center [390, 99] width 38 height 12
click at [404, 97] on input "23:59" at bounding box center [390, 99] width 38 height 12
click at [279, 169] on button "21" at bounding box center [275, 166] width 20 height 11
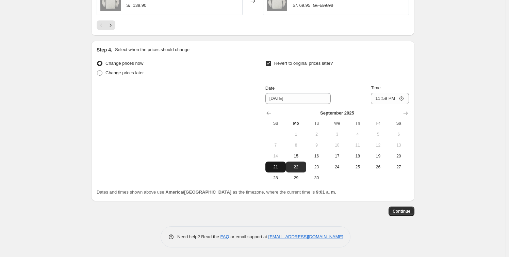
type input "[DATE]"
click at [404, 210] on span "Continue" at bounding box center [402, 210] width 18 height 5
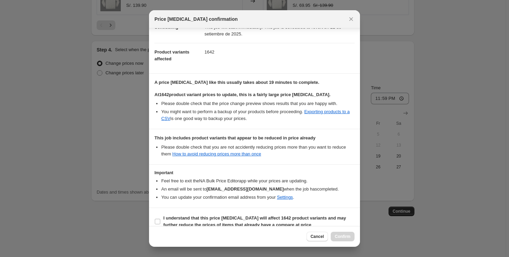
scroll to position [74, 0]
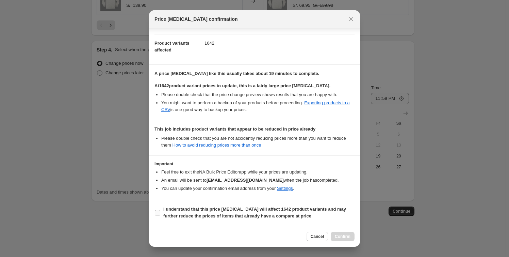
click at [163, 212] on span "I understand that this price [MEDICAL_DATA] will affect 1642 product variants a…" at bounding box center [258, 213] width 191 height 14
click at [160, 212] on input "I understand that this price change job will affect 1642 product variants and m…" at bounding box center [157, 212] width 5 height 5
checkbox input "true"
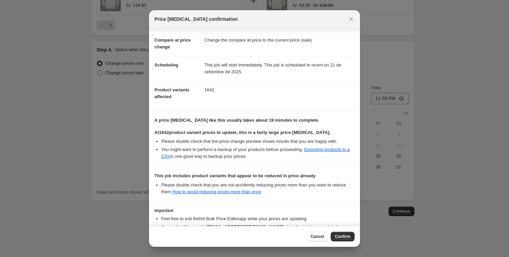
scroll to position [0, 0]
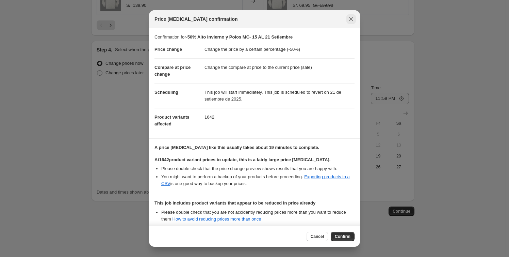
click at [349, 17] on icon "Close" at bounding box center [351, 19] width 7 height 7
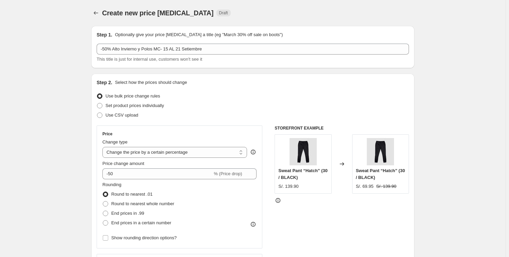
scroll to position [691, 0]
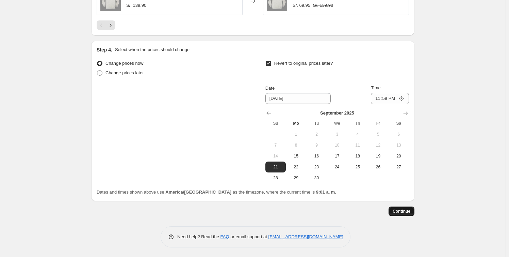
click at [407, 212] on span "Continue" at bounding box center [402, 210] width 18 height 5
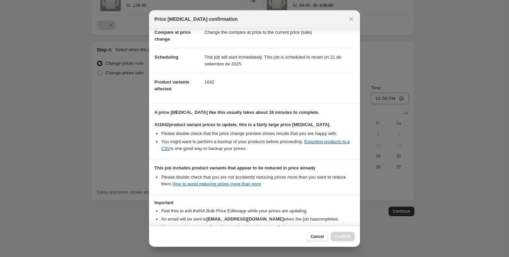
scroll to position [74, 0]
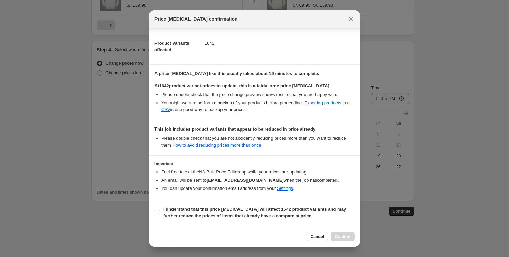
click at [157, 222] on section "I understand that this price change job will affect 1642 product variants and m…" at bounding box center [254, 212] width 211 height 27
click at [156, 212] on input "I understand that this price change job will affect 1642 product variants and m…" at bounding box center [157, 212] width 5 height 5
checkbox input "true"
drag, startPoint x: 338, startPoint y: 238, endPoint x: 334, endPoint y: 238, distance: 3.8
click at [339, 238] on span "Confirm" at bounding box center [343, 235] width 16 height 5
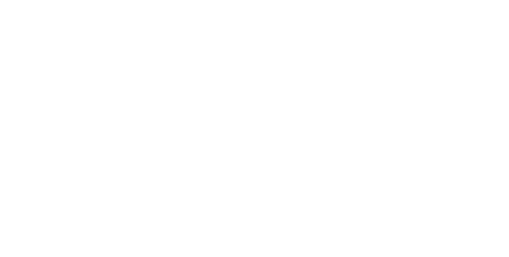
select select "percentage"
select select "collection"
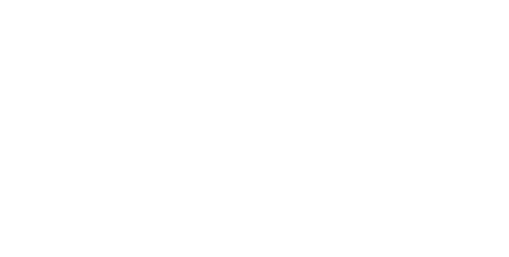
select select "collection"
